Goal: Communication & Community: Answer question/provide support

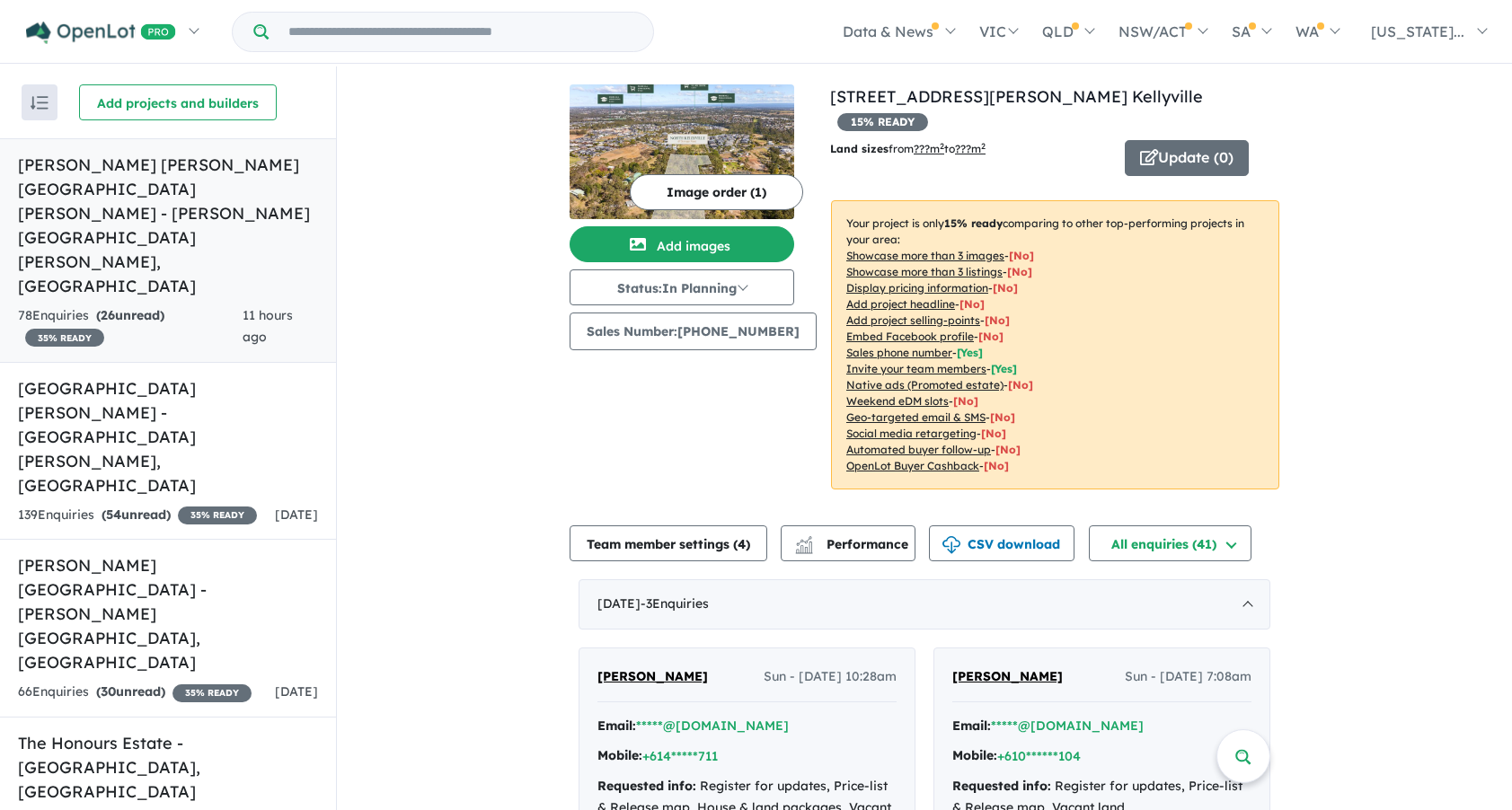
click at [157, 167] on h5 "Landen's Rouse Hill Estate - Rouse Hill , NSW" at bounding box center [168, 225] width 300 height 146
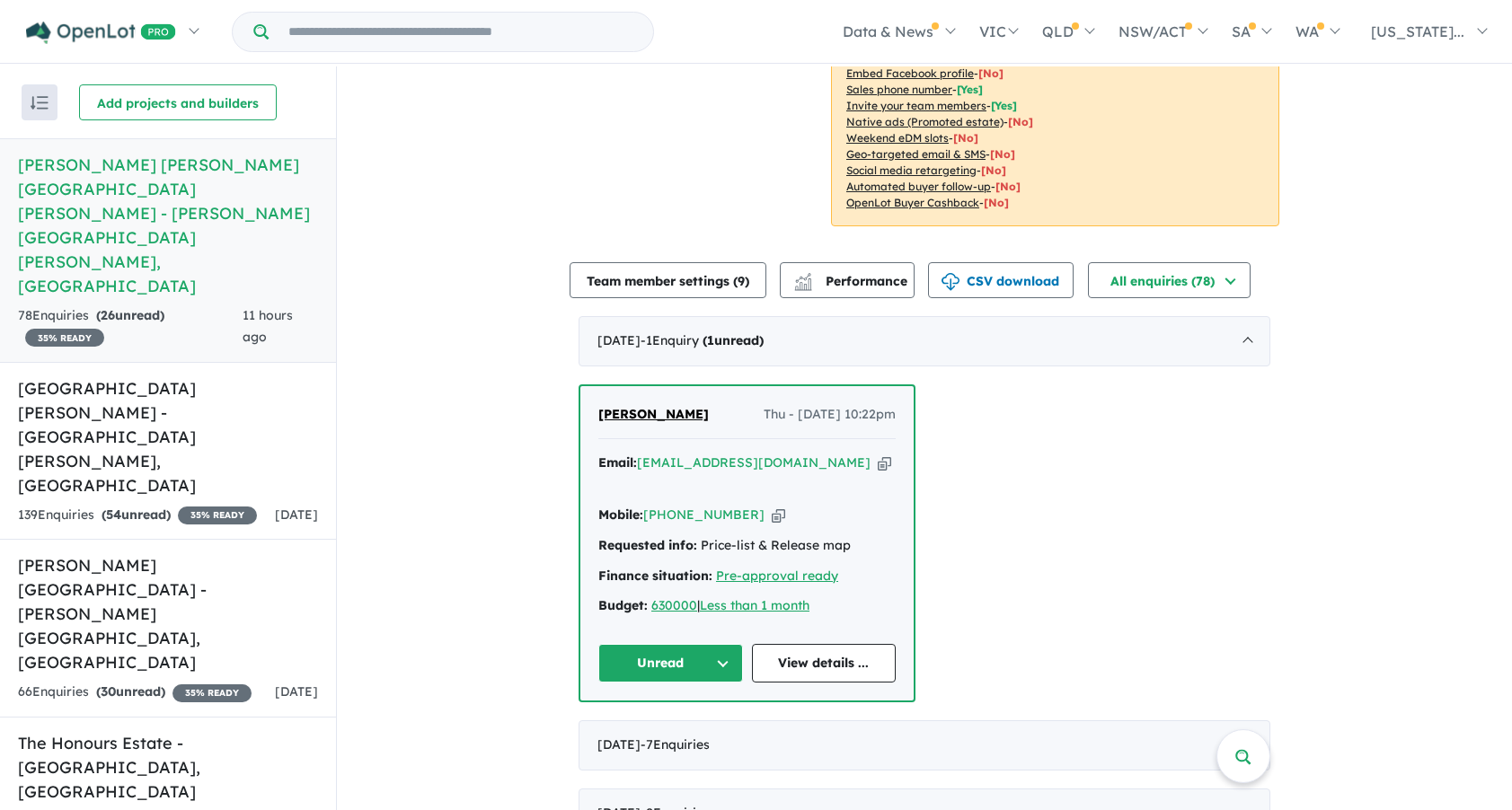
scroll to position [629, 0]
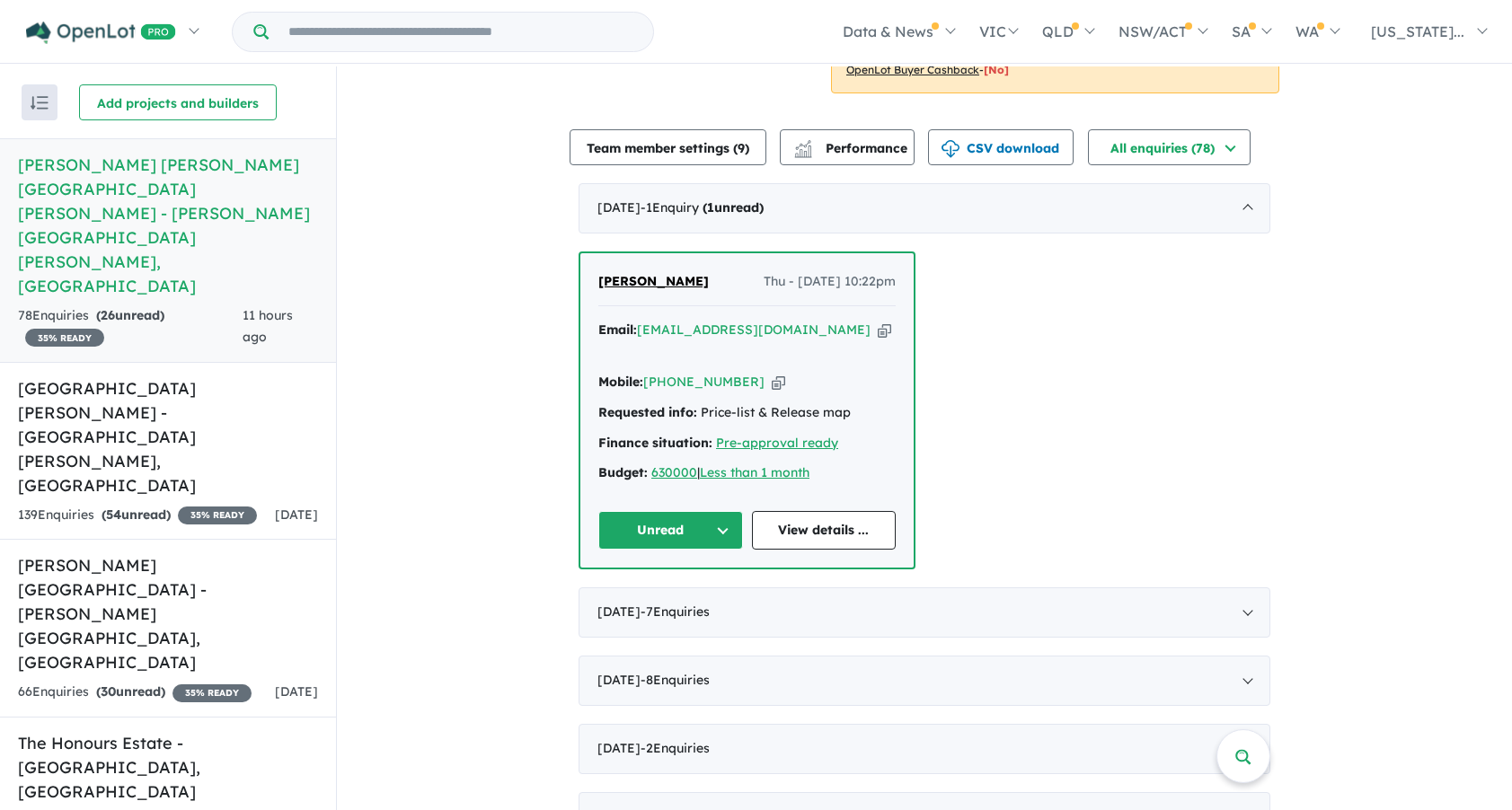
click at [609, 273] on span "[PERSON_NAME]" at bounding box center [654, 280] width 111 height 16
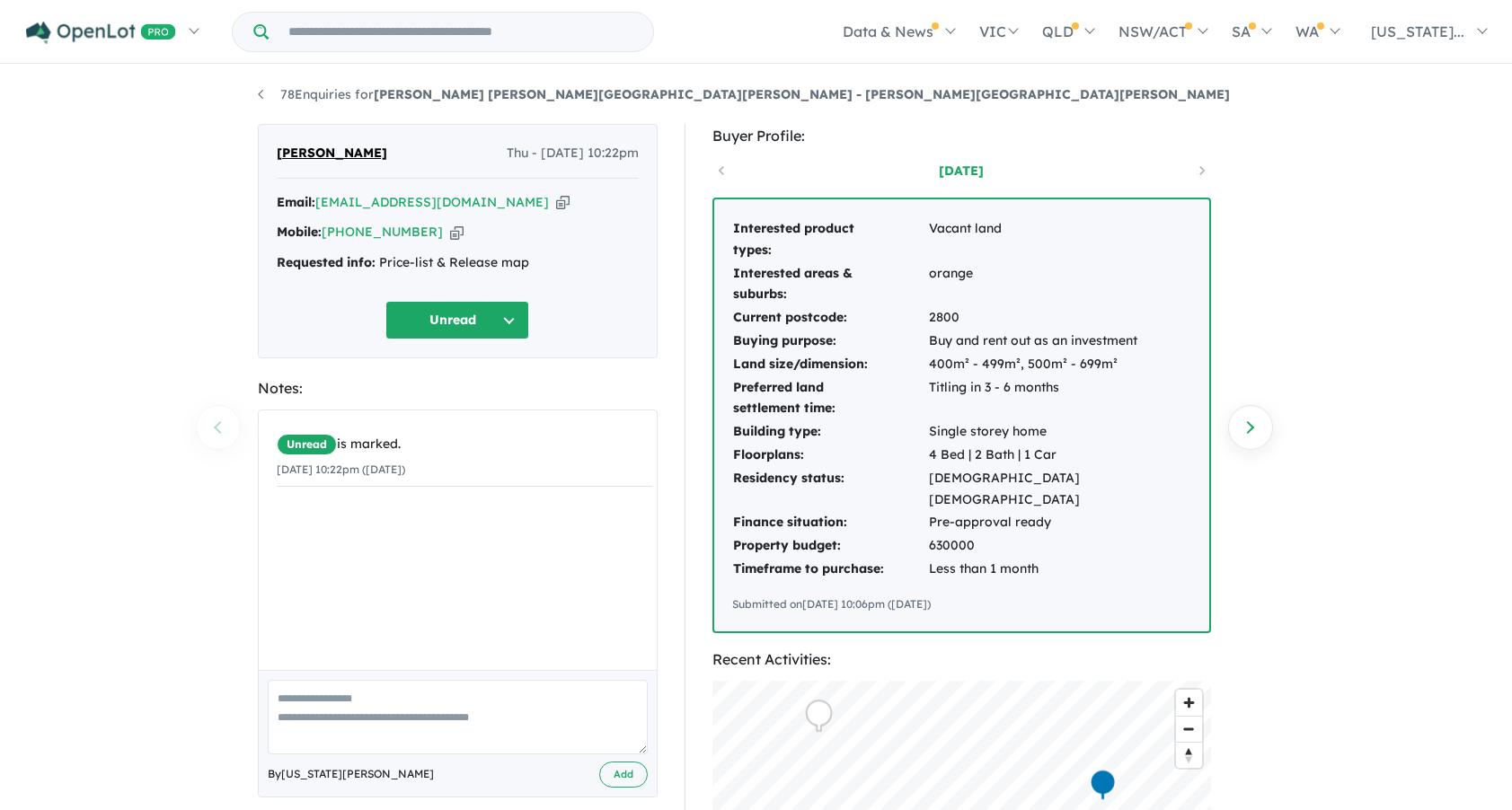
click at [1465, 225] on div "78 Enquiries for [PERSON_NAME] [PERSON_NAME][GEOGRAPHIC_DATA][PERSON_NAME] - [P…" at bounding box center [756, 439] width 1512 height 746
